Goal: Information Seeking & Learning: Learn about a topic

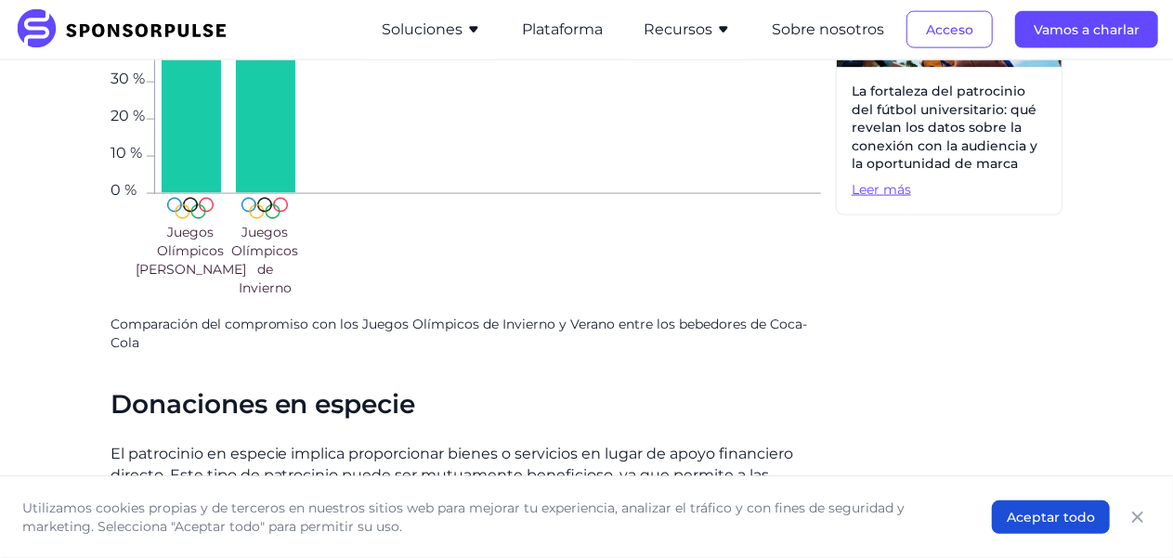
scroll to position [1361, 0]
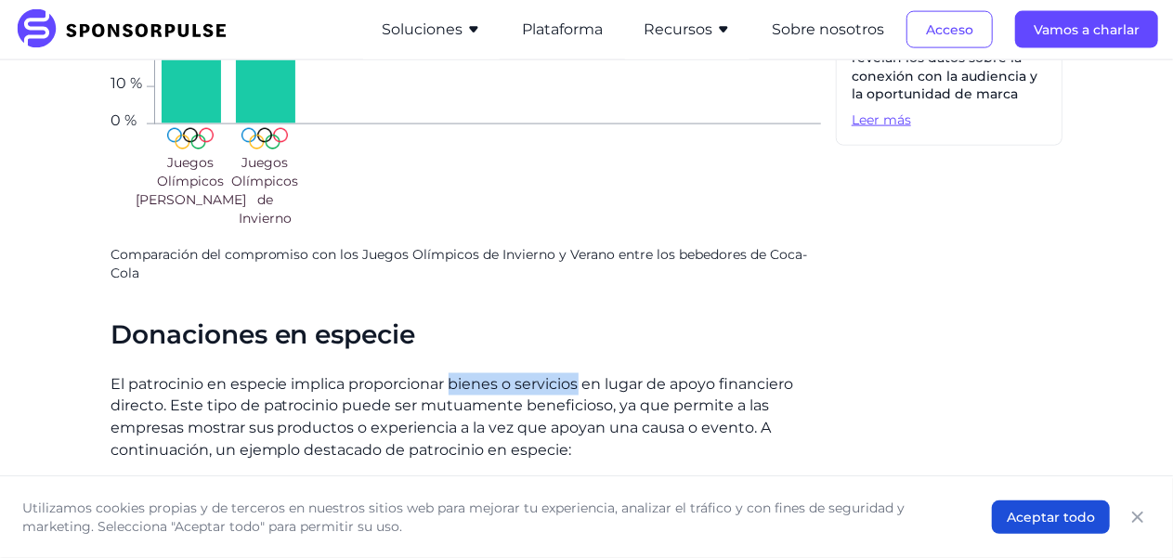
drag, startPoint x: 449, startPoint y: 359, endPoint x: 579, endPoint y: 368, distance: 130.3
click at [579, 375] on font "El patrocinio en especie implica proporcionar bienes o servicios en lugar de ap…" at bounding box center [452, 417] width 683 height 85
copy font "bienes o servicios"
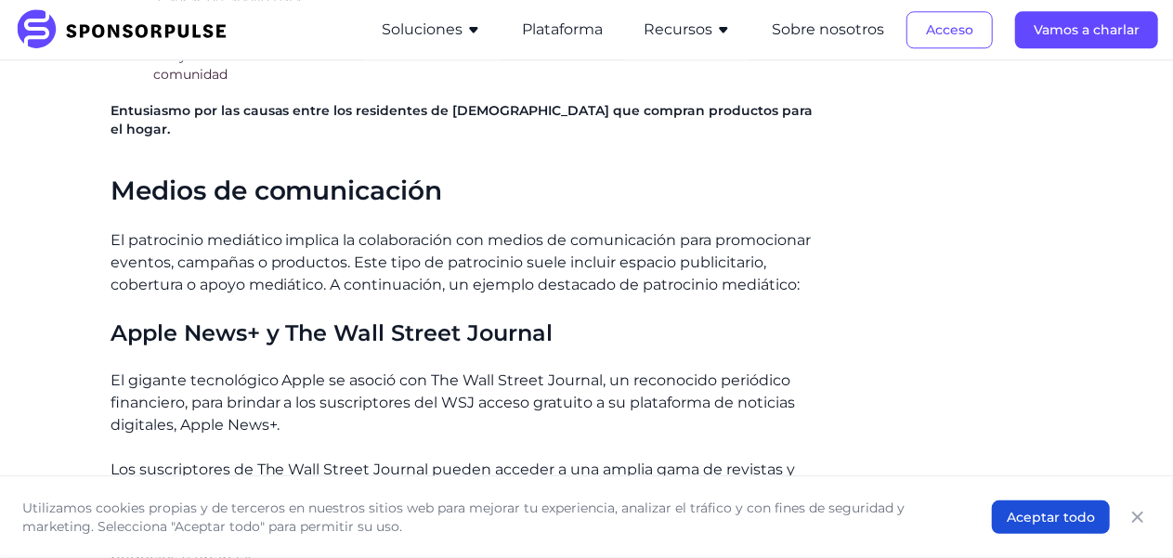
scroll to position [2476, 0]
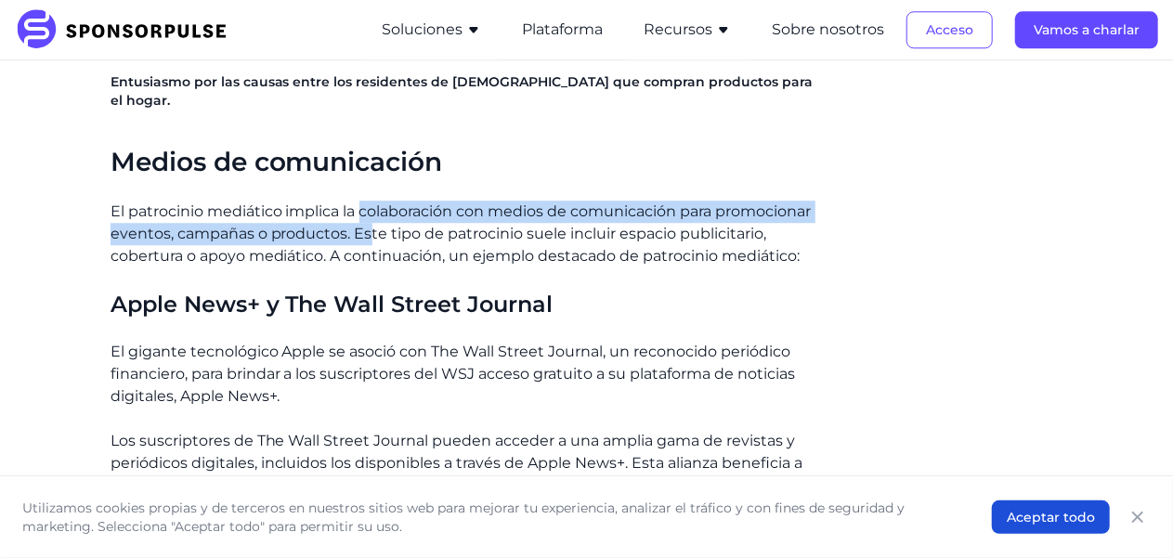
drag, startPoint x: 360, startPoint y: 167, endPoint x: 367, endPoint y: 182, distance: 16.2
click at [367, 202] on font "El patrocinio mediático implica la colaboración con medios de comunicación para…" at bounding box center [461, 233] width 701 height 62
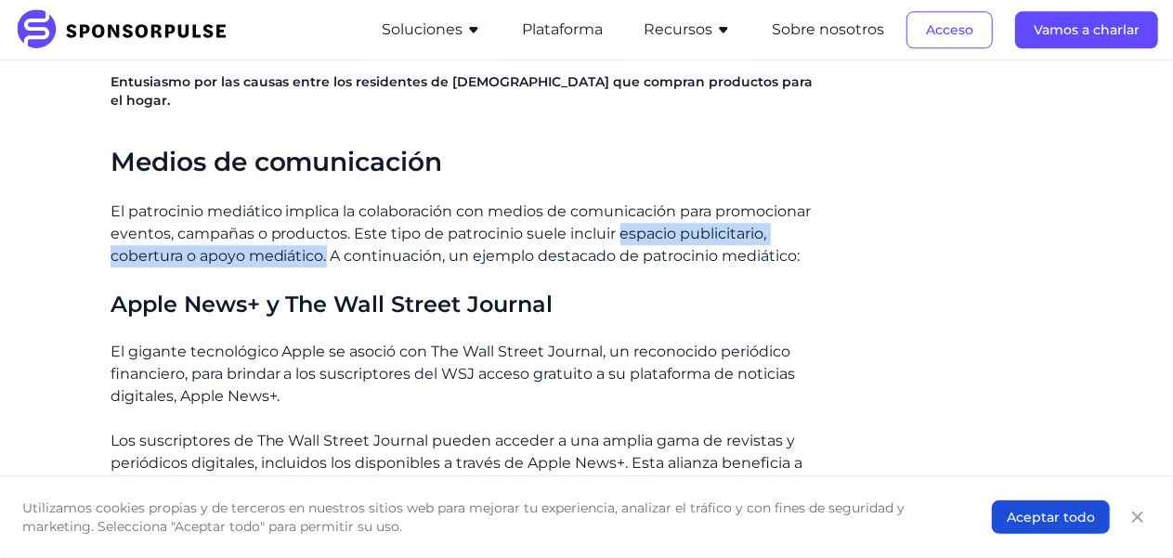
drag, startPoint x: 616, startPoint y: 192, endPoint x: 327, endPoint y: 209, distance: 289.3
click at [327, 209] on font "El patrocinio mediático implica la colaboración con medios de comunicación para…" at bounding box center [461, 233] width 701 height 62
copy font "espacio publicitario, cobertura o apoyo mediático."
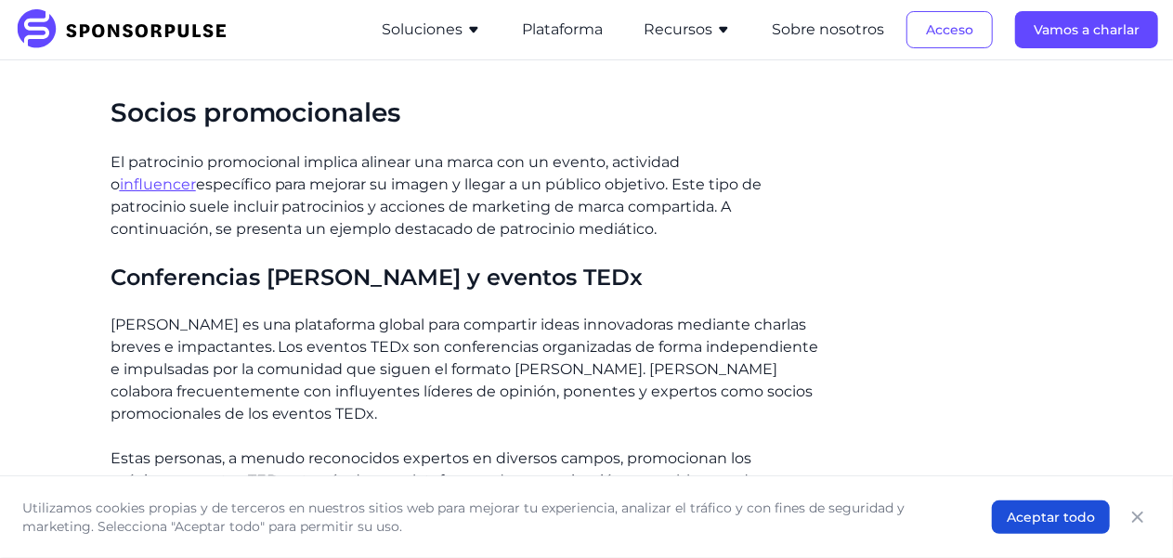
scroll to position [3497, 0]
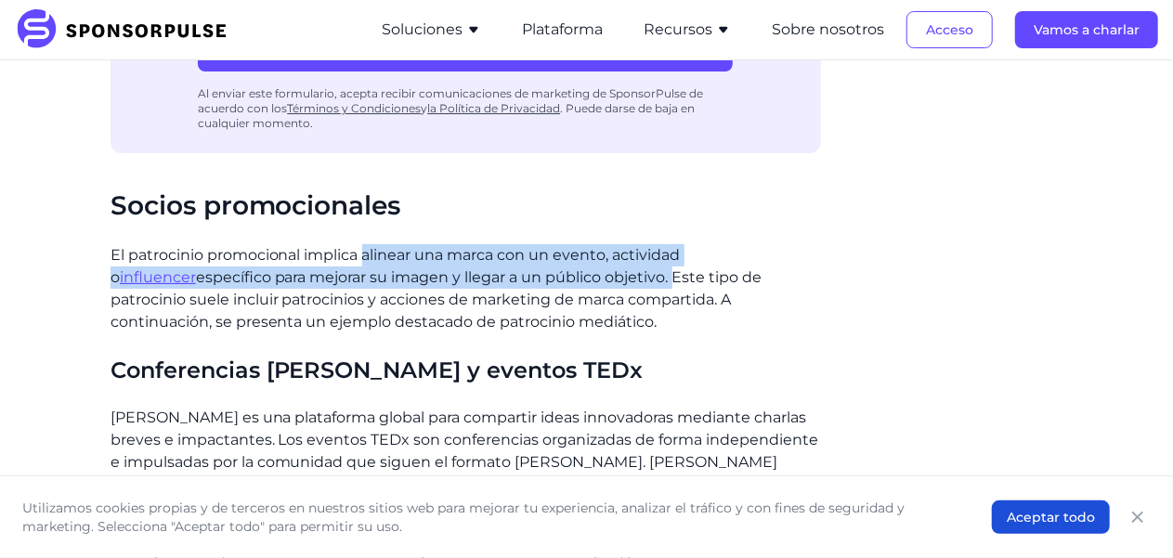
drag, startPoint x: 363, startPoint y: 211, endPoint x: 587, endPoint y: 236, distance: 225.2
click at [587, 244] on p "El patrocinio promocional implica alinear una marca con un evento, actividad o …" at bounding box center [466, 288] width 710 height 89
copy p "alinear una marca con un evento, actividad o influencer específico para mejorar…"
click at [1046, 520] on font "Aceptar todo" at bounding box center [1051, 517] width 88 height 17
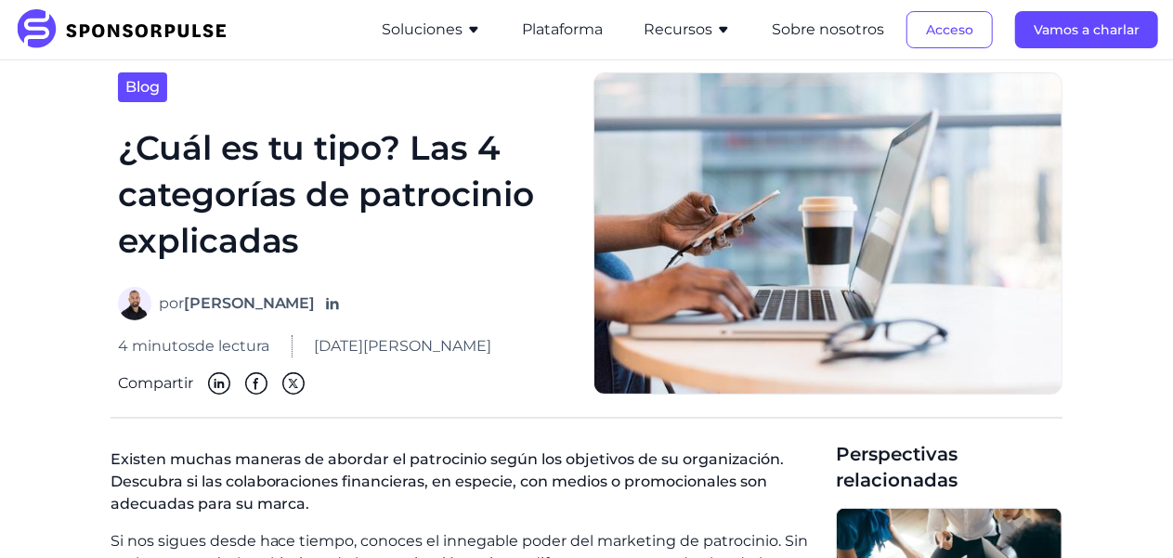
scroll to position [0, 0]
